Goal: Transaction & Acquisition: Purchase product/service

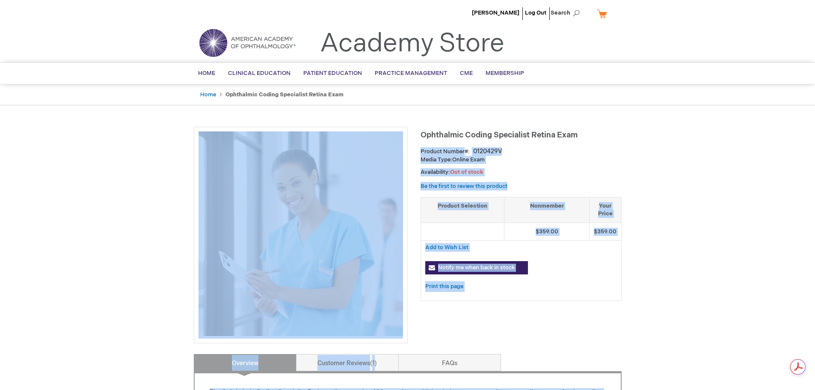
drag, startPoint x: 420, startPoint y: 133, endPoint x: 587, endPoint y: 141, distance: 167.8
click at [587, 141] on div "Ophthalmic Coding Specialist Retina Exam Product Number 0120429V Media Type: On…" at bounding box center [408, 393] width 428 height 533
click at [590, 140] on h1 "Ophthalmic Coding Specialist Retina Exam" at bounding box center [520, 134] width 201 height 14
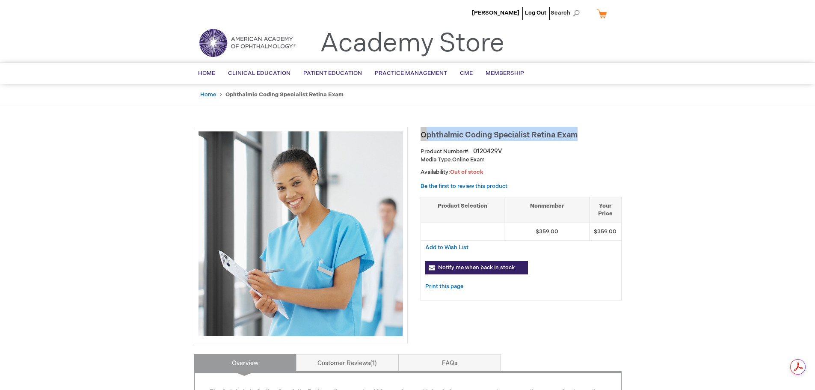
drag, startPoint x: 573, startPoint y: 136, endPoint x: 421, endPoint y: 135, distance: 151.4
click at [421, 135] on span "Ophthalmic Coding Specialist Retina Exam" at bounding box center [498, 134] width 157 height 9
copy span "Ophthalmic Coding Specialist Retina Exam"
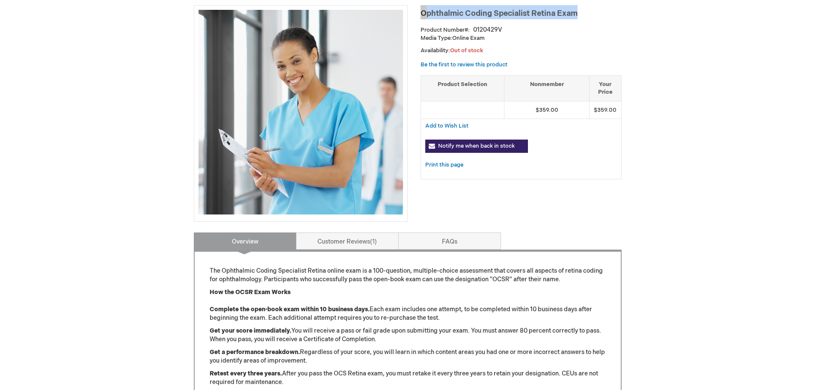
scroll to position [128, 0]
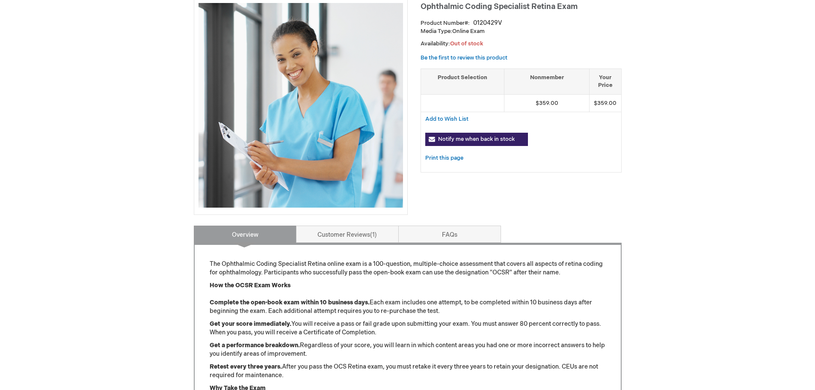
click at [621, 125] on div "Add to Wish List" at bounding box center [520, 119] width 201 height 14
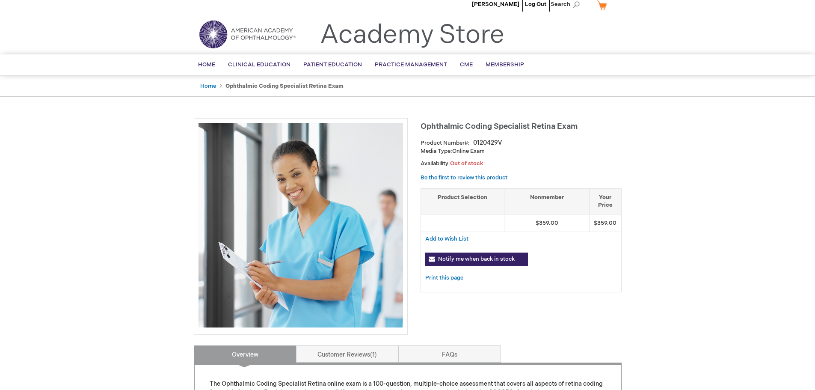
scroll to position [0, 0]
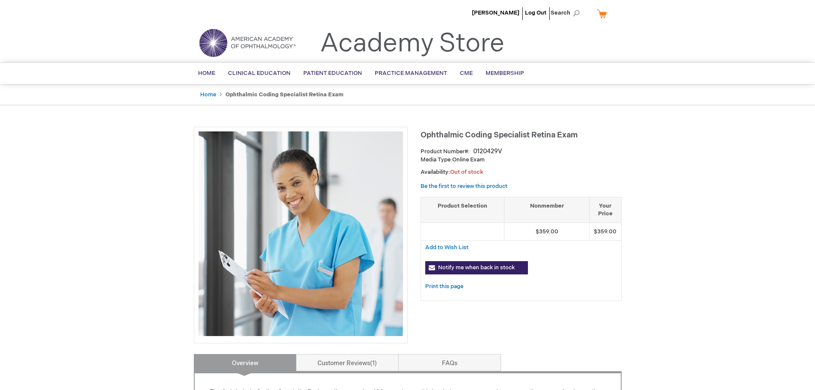
click at [217, 92] on li "Home" at bounding box center [212, 95] width 24 height 8
click at [213, 95] on link "Home" at bounding box center [208, 94] width 16 height 7
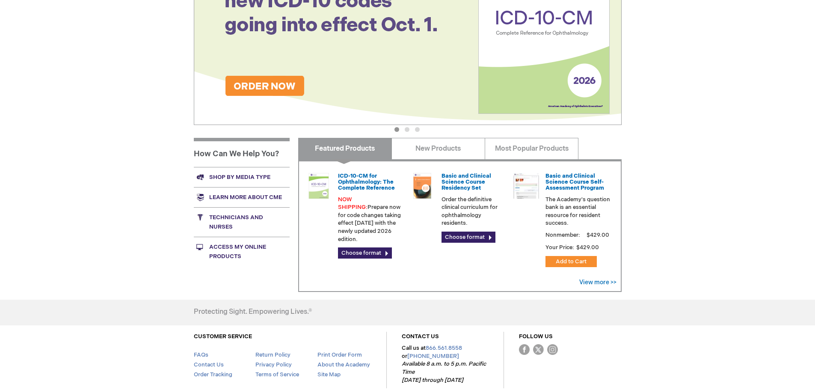
scroll to position [171, 0]
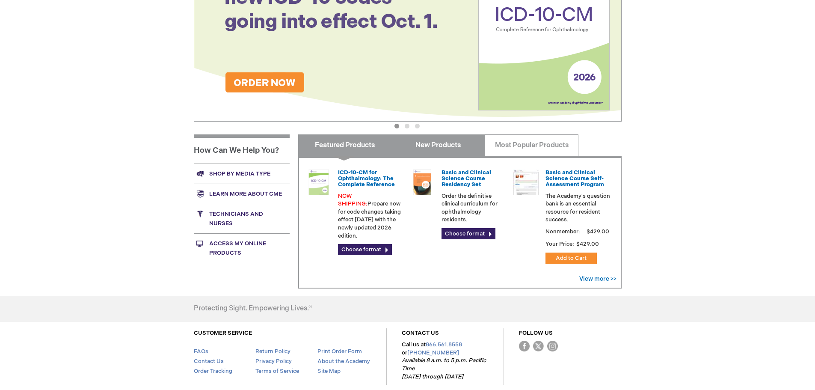
click at [444, 147] on link "New Products" at bounding box center [438, 144] width 94 height 21
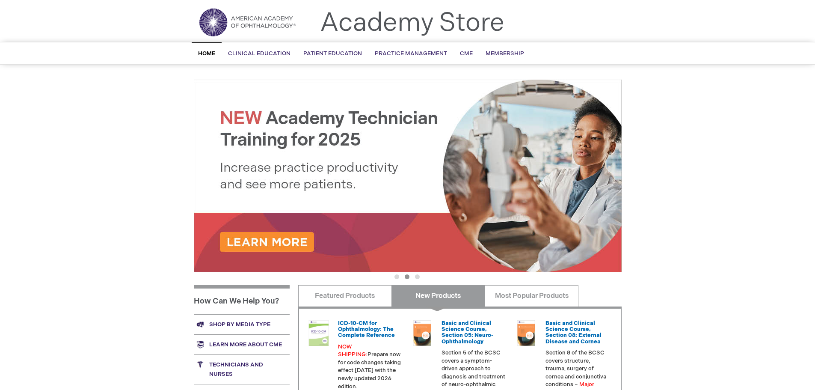
scroll to position [0, 0]
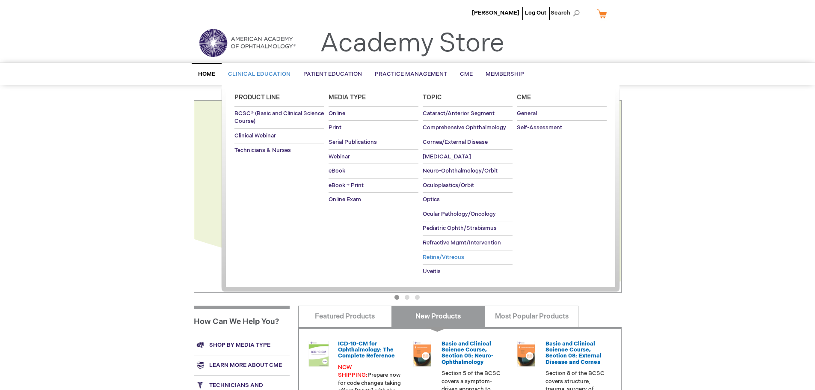
click at [459, 259] on span "Retina/Vitreous" at bounding box center [443, 257] width 41 height 7
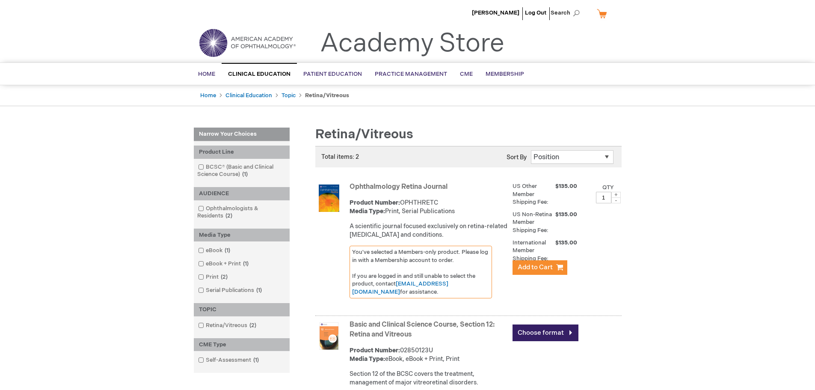
click at [217, 40] on img at bounding box center [247, 42] width 103 height 31
